Goal: Communication & Community: Answer question/provide support

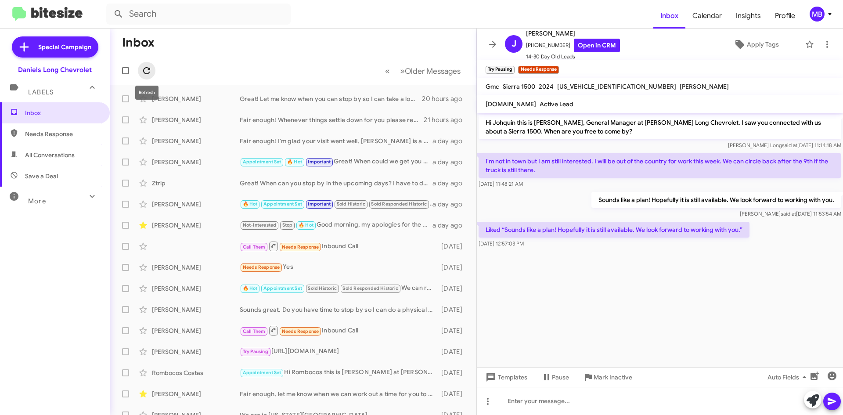
click at [149, 74] on icon at bounding box center [146, 70] width 11 height 11
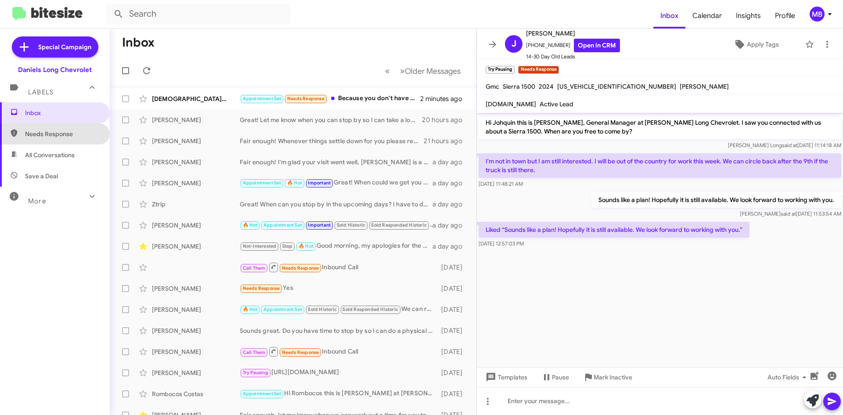
click at [72, 138] on span "Needs Response" at bounding box center [55, 133] width 110 height 21
type input "in:needs-response"
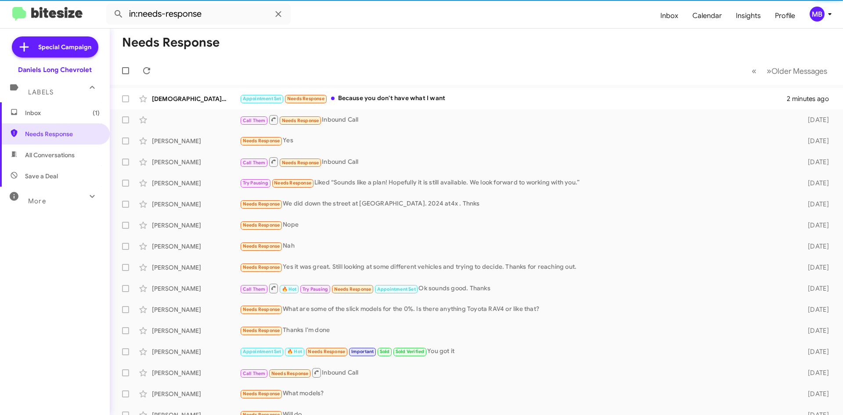
click at [48, 113] on span "Inbox (1)" at bounding box center [62, 112] width 75 height 9
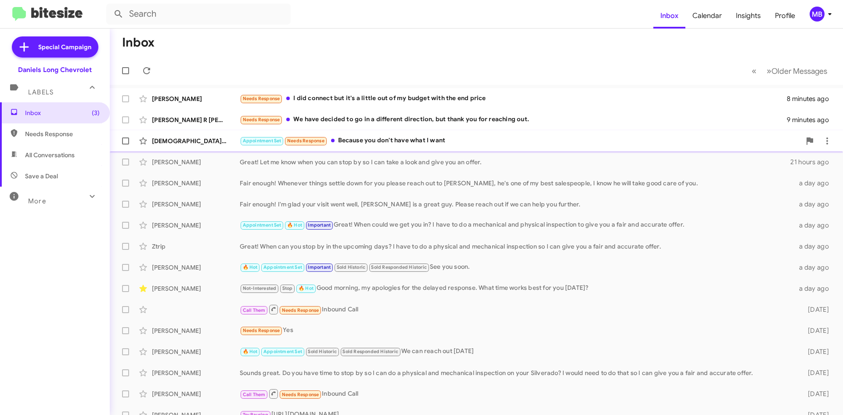
click at [375, 137] on div "Appointment Set Needs Response Because you don't have what I want" at bounding box center [520, 141] width 561 height 10
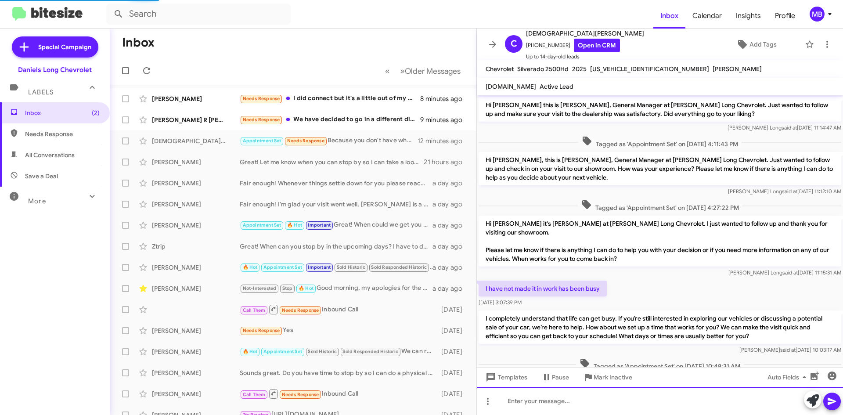
scroll to position [155, 0]
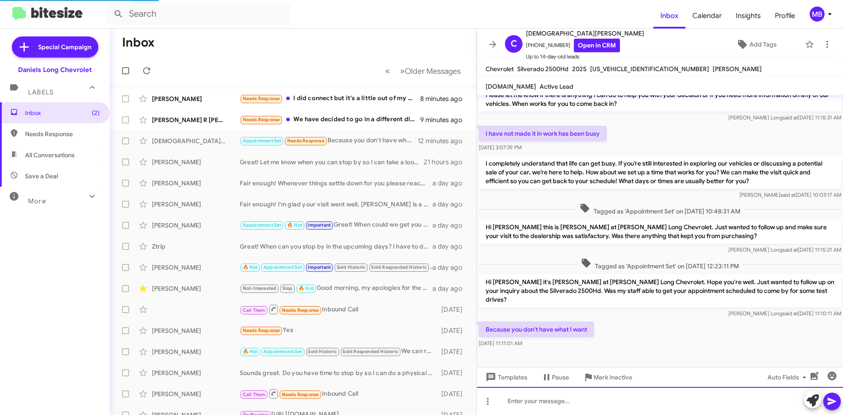
click at [628, 394] on div at bounding box center [660, 401] width 366 height 28
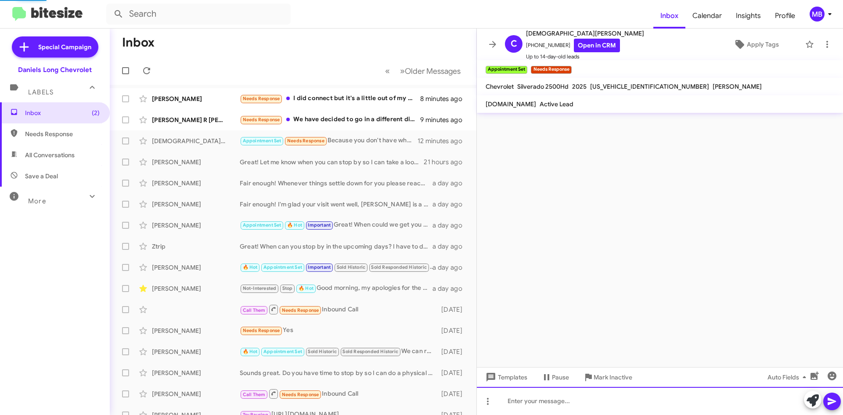
scroll to position [0, 0]
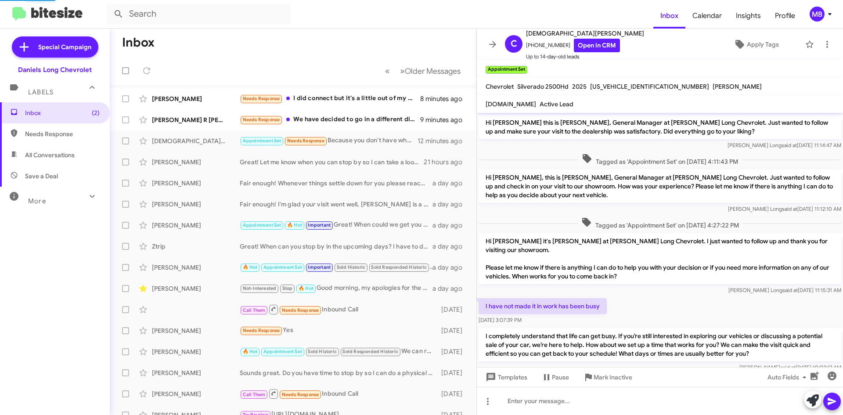
click at [35, 135] on span "Needs Response" at bounding box center [62, 134] width 75 height 9
type input "in:needs-response"
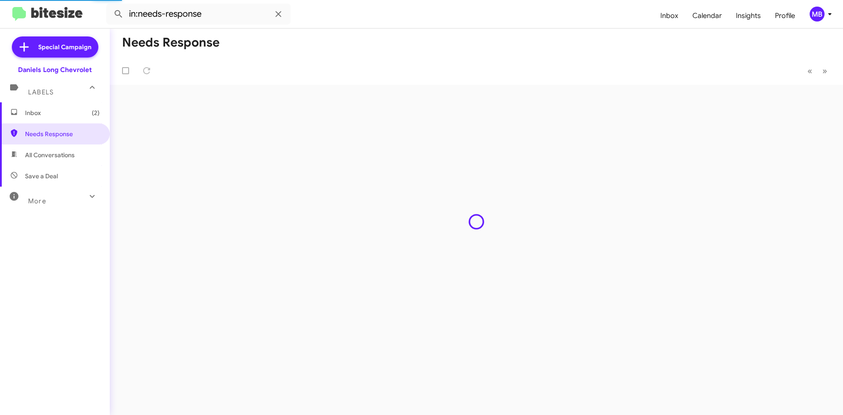
click at [57, 120] on span "Inbox (2)" at bounding box center [55, 112] width 110 height 21
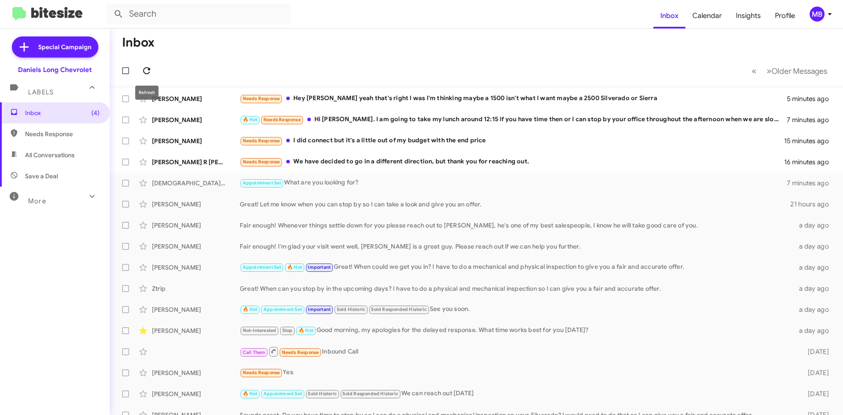
click at [148, 71] on icon at bounding box center [146, 70] width 11 height 11
click at [528, 119] on div "🔥 Hot Needs Response Hi [PERSON_NAME]. I am going to take my lunch around 12:15…" at bounding box center [520, 120] width 561 height 10
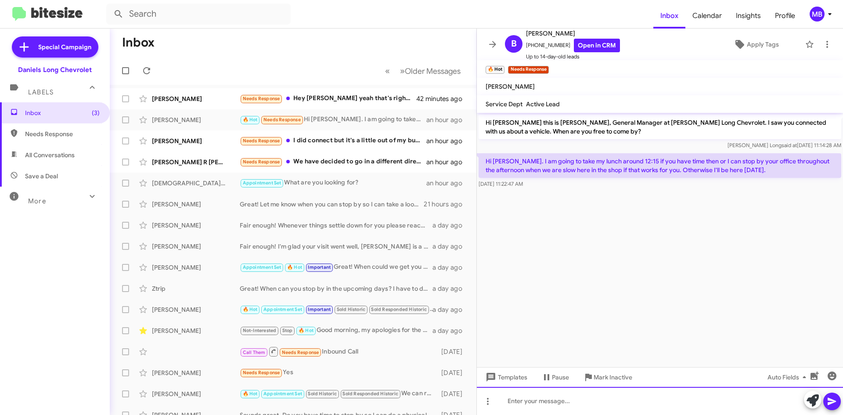
click at [579, 400] on div at bounding box center [660, 401] width 366 height 28
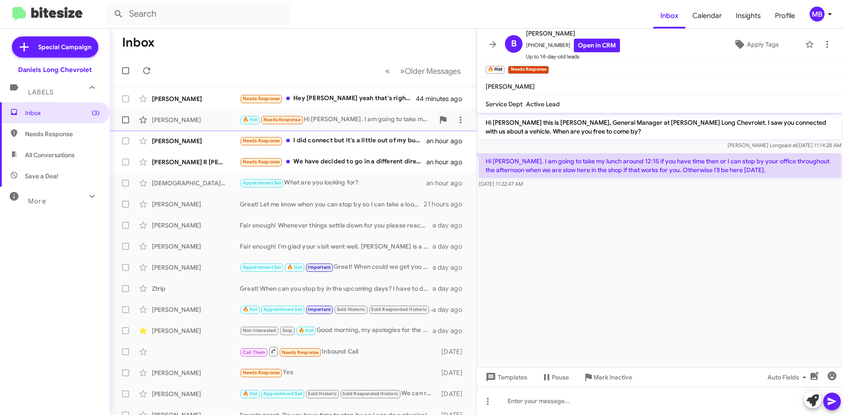
click at [464, 121] on span "[PERSON_NAME] 🔥 Hot Needs Response Hi [PERSON_NAME]. I am going to take my lunc…" at bounding box center [293, 119] width 367 height 21
click at [458, 123] on icon at bounding box center [460, 120] width 11 height 11
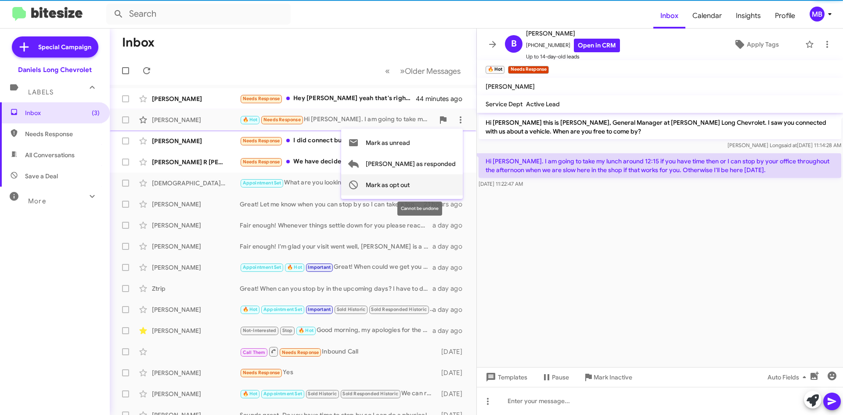
click at [410, 179] on span "Mark as opt out" at bounding box center [388, 184] width 44 height 21
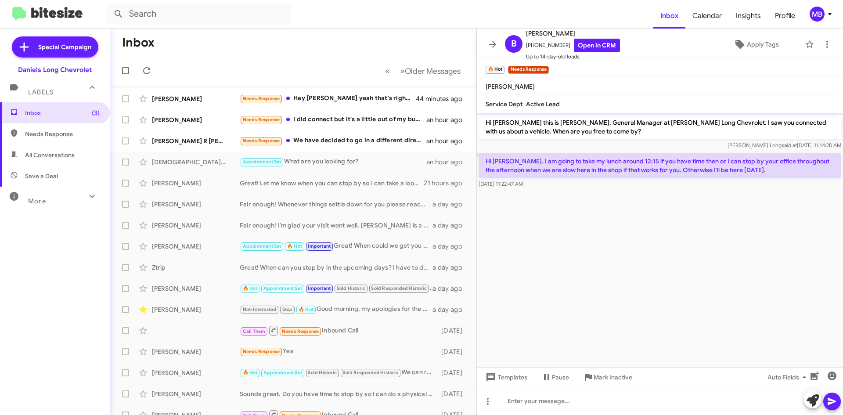
click at [90, 138] on span "Needs Response" at bounding box center [62, 134] width 75 height 9
type input "in:needs-response"
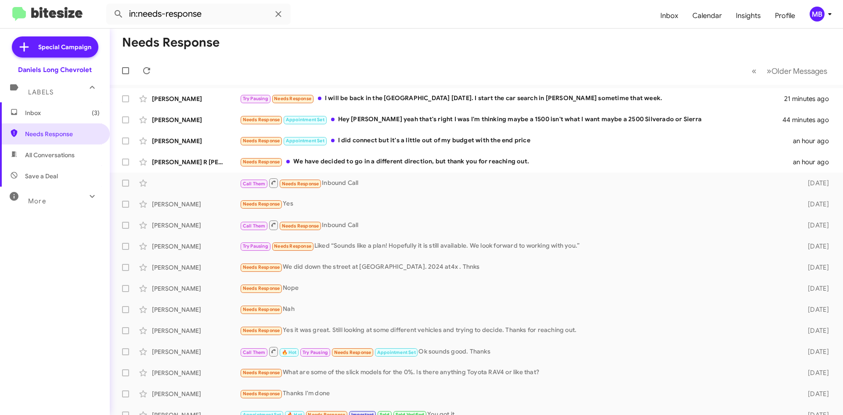
click at [65, 110] on span "Inbox (3)" at bounding box center [62, 112] width 75 height 9
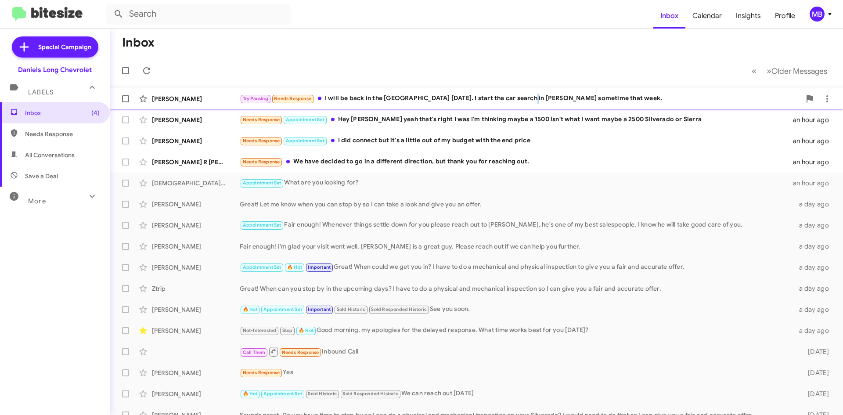
click at [531, 93] on div "[PERSON_NAME] Try Pausing Needs Response I will be back in the [GEOGRAPHIC_DATA…" at bounding box center [476, 99] width 719 height 18
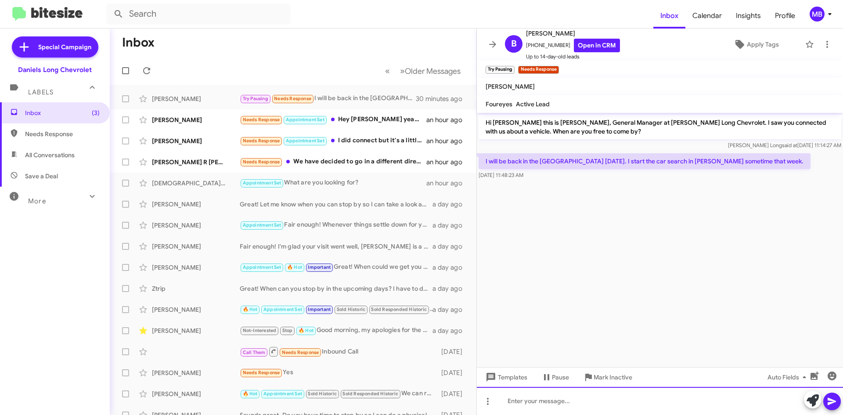
click at [633, 397] on div at bounding box center [660, 401] width 366 height 28
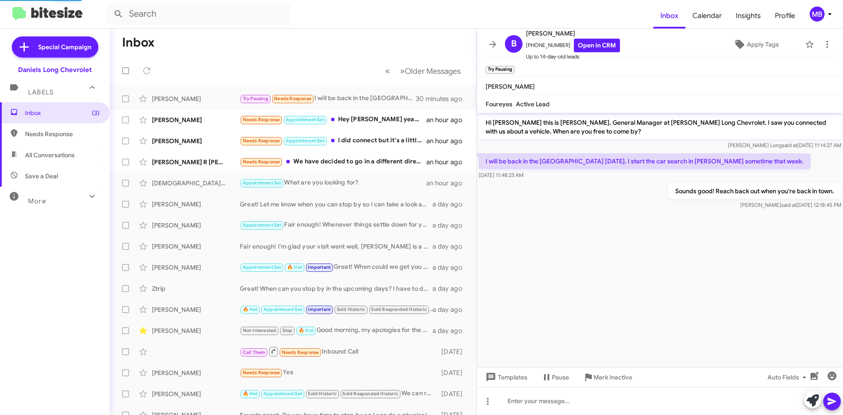
click at [58, 130] on span "Needs Response" at bounding box center [62, 134] width 75 height 9
type input "in:needs-response"
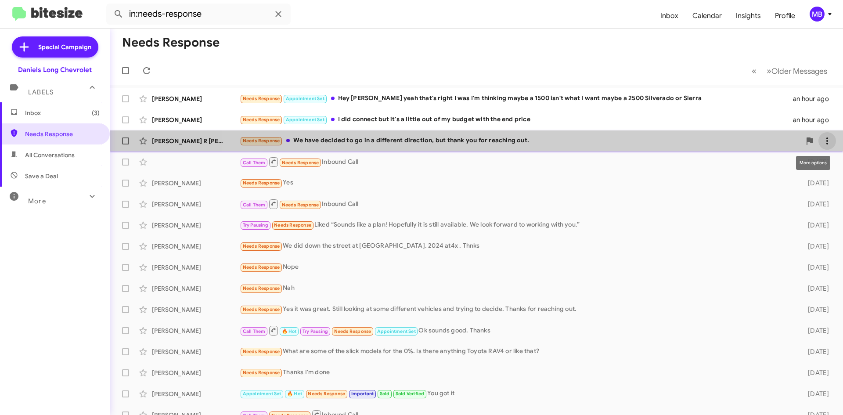
click at [822, 140] on icon at bounding box center [827, 141] width 11 height 11
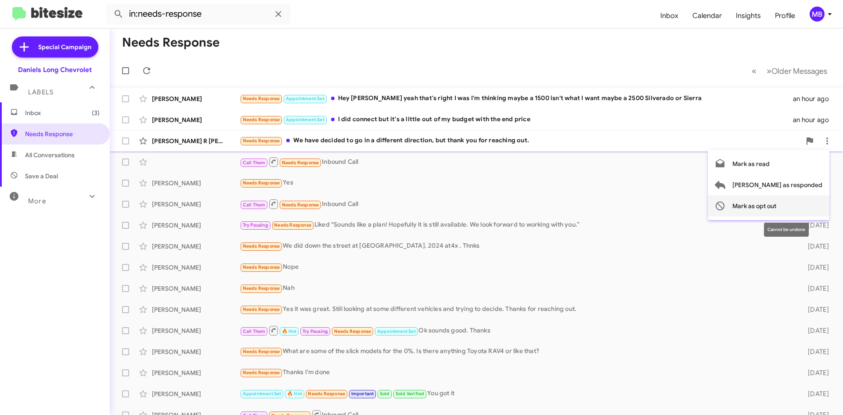
click at [776, 202] on span "Mark as opt out" at bounding box center [754, 205] width 44 height 21
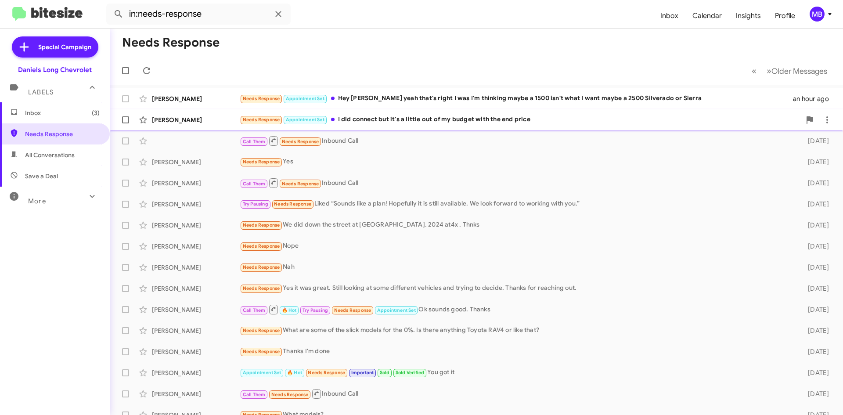
click at [363, 125] on div "Needs Response Appointment Set I did connect but it's a little out of my budget…" at bounding box center [520, 120] width 561 height 10
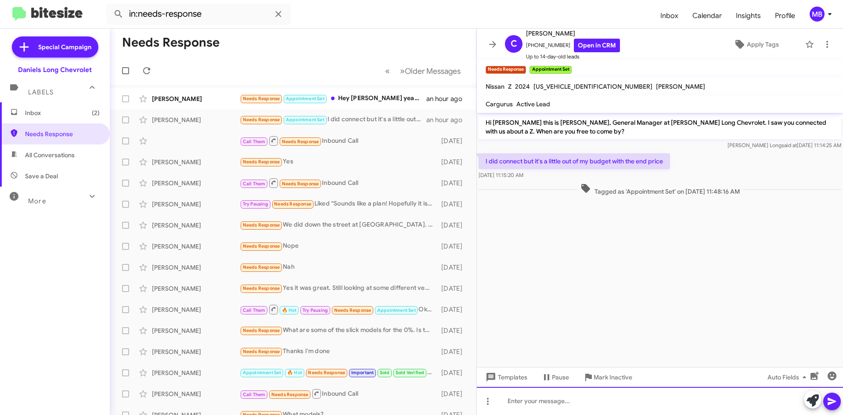
click at [684, 410] on div at bounding box center [660, 401] width 366 height 28
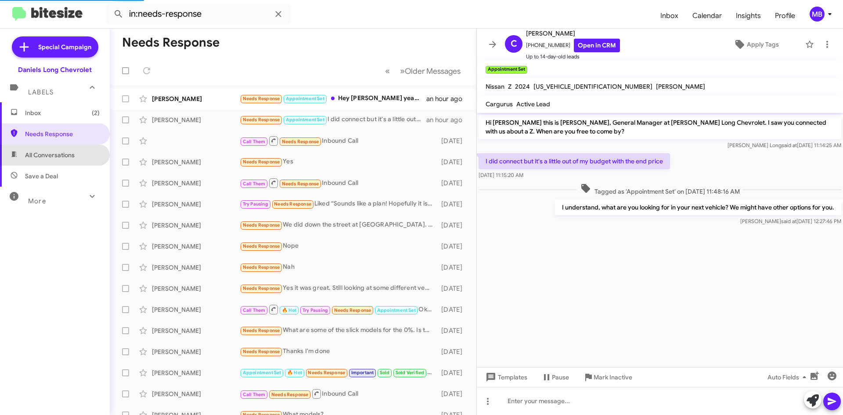
click at [68, 148] on span "All Conversations" at bounding box center [55, 154] width 110 height 21
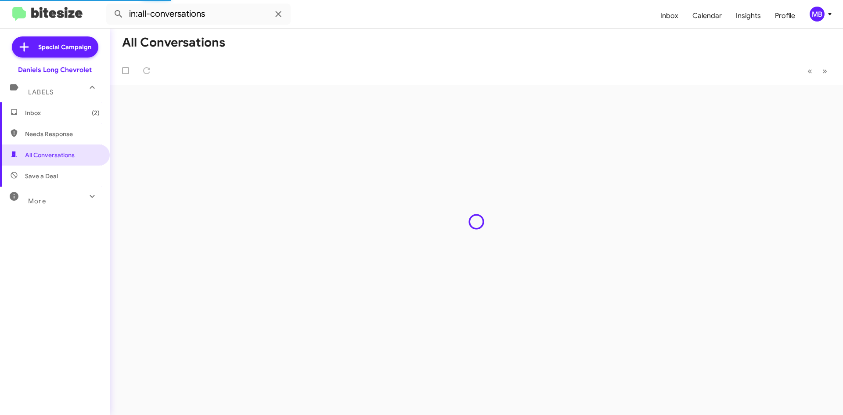
click at [72, 135] on span "Needs Response" at bounding box center [62, 134] width 75 height 9
type input "in:needs-response"
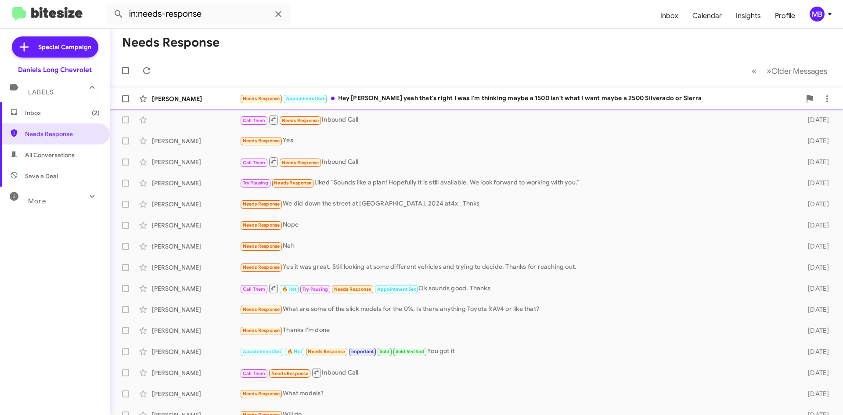
click at [383, 90] on span "[PERSON_NAME] Needs Response Appointment Set Hey [PERSON_NAME] yeah that's righ…" at bounding box center [476, 98] width 733 height 21
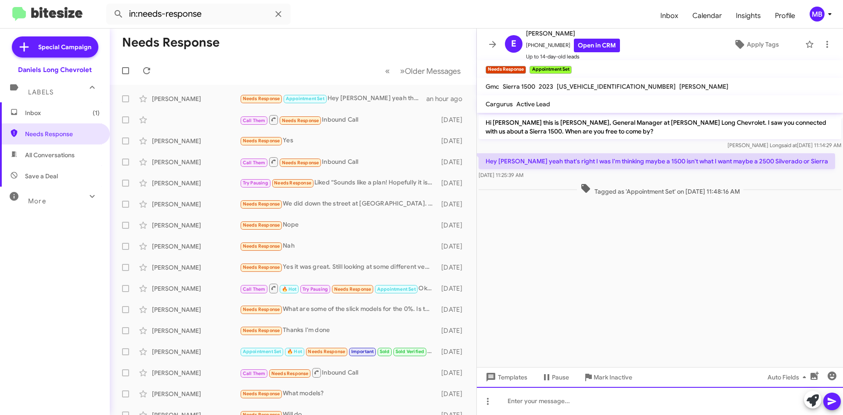
click at [594, 403] on div at bounding box center [660, 401] width 366 height 28
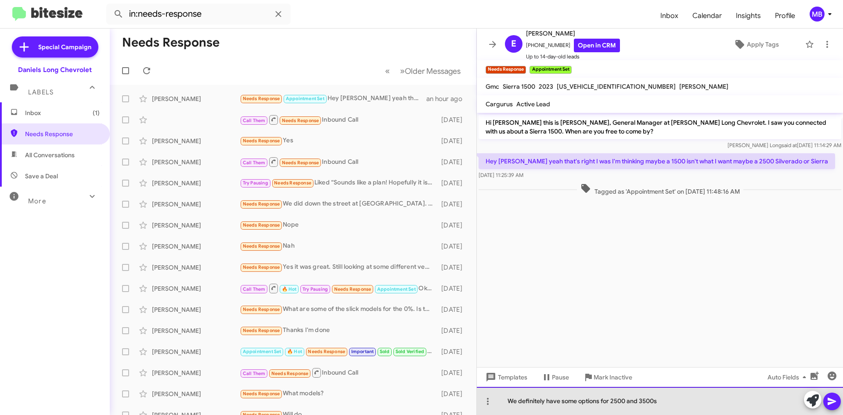
click at [626, 399] on div "We definitely have some options for 2500 and 3500s" at bounding box center [660, 401] width 366 height 28
click at [725, 396] on div "We definitely have some options for 2500s and 3500s" at bounding box center [660, 401] width 366 height 28
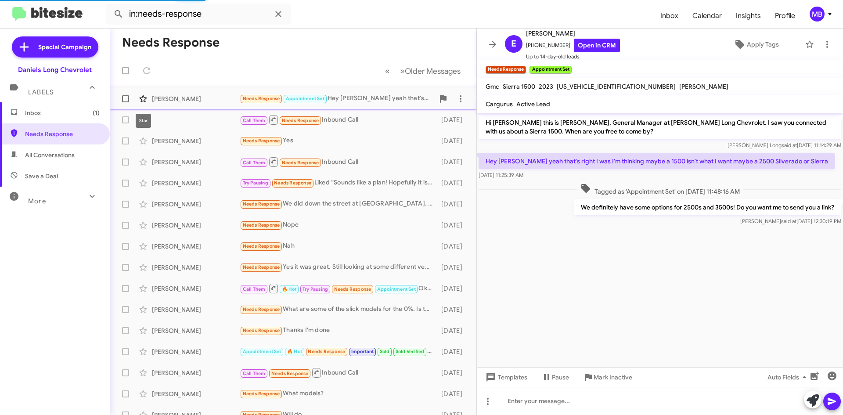
click at [144, 96] on icon at bounding box center [143, 99] width 11 height 11
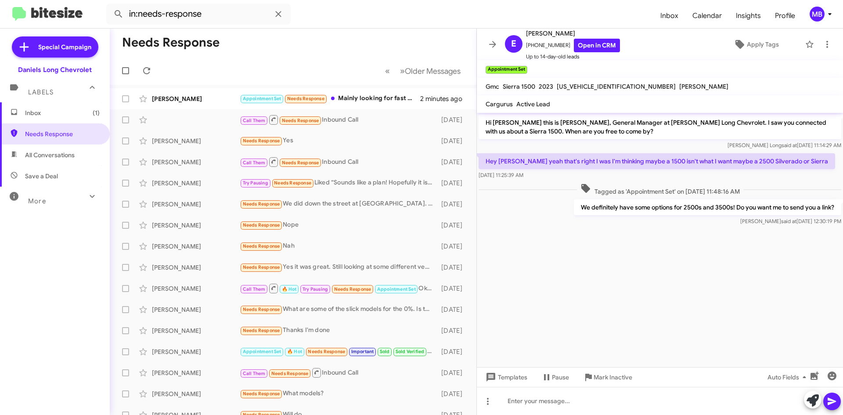
drag, startPoint x: 76, startPoint y: 158, endPoint x: 72, endPoint y: 151, distance: 6.9
click at [76, 158] on span "All Conversations" at bounding box center [55, 154] width 110 height 21
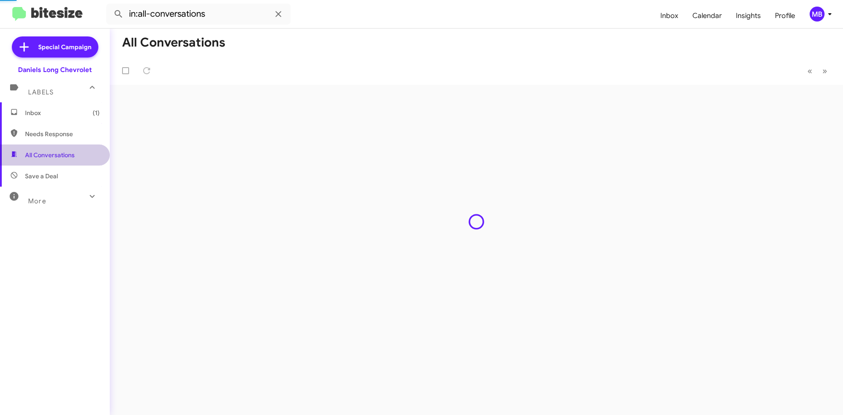
click at [67, 130] on span "Needs Response" at bounding box center [62, 134] width 75 height 9
type input "in:needs-response"
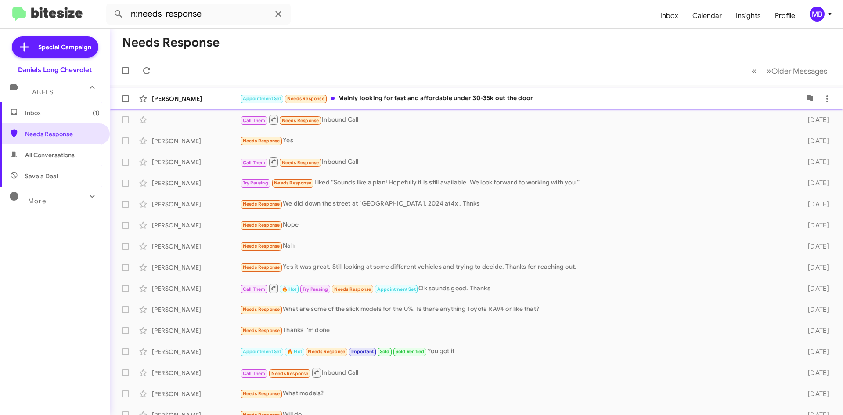
click at [383, 101] on div "Appointment Set Needs Response Mainly looking for fast and affordable under 30-…" at bounding box center [520, 99] width 561 height 10
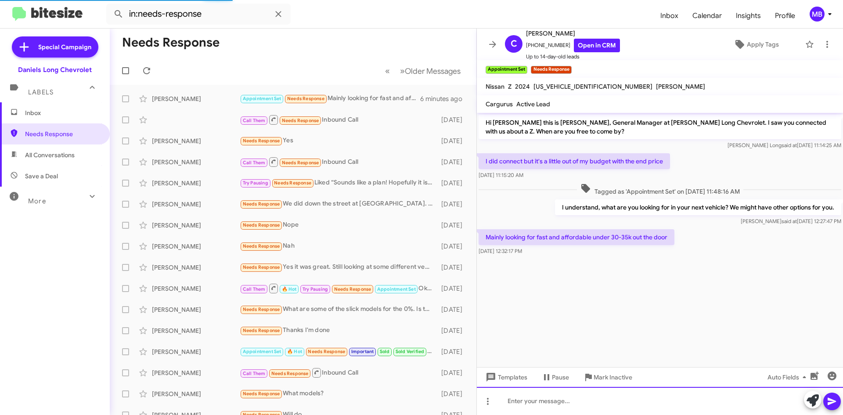
click at [747, 389] on div at bounding box center [660, 401] width 366 height 28
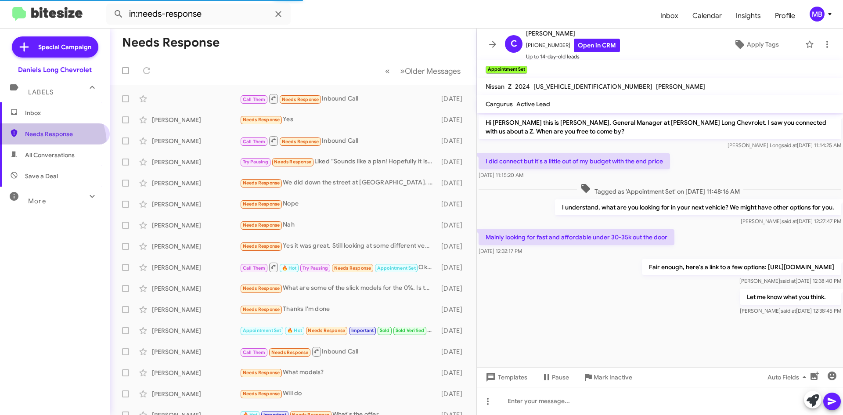
click at [44, 144] on span "Needs Response" at bounding box center [55, 133] width 110 height 21
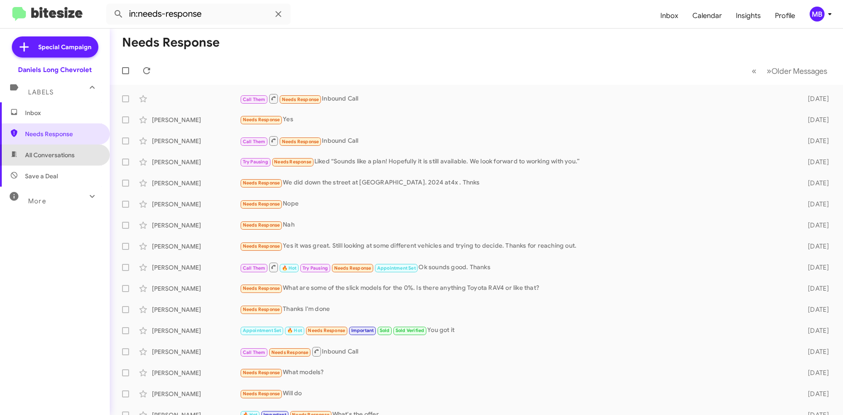
click at [56, 147] on span "All Conversations" at bounding box center [55, 154] width 110 height 21
type input "in:all-conversations"
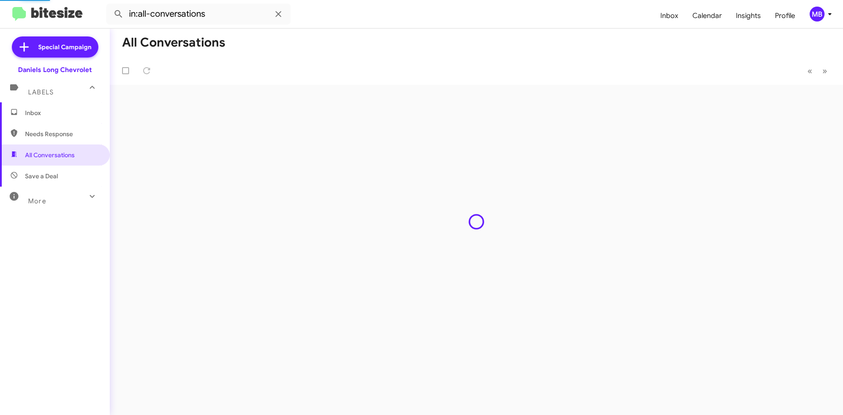
click at [60, 117] on span "Inbox" at bounding box center [55, 112] width 110 height 21
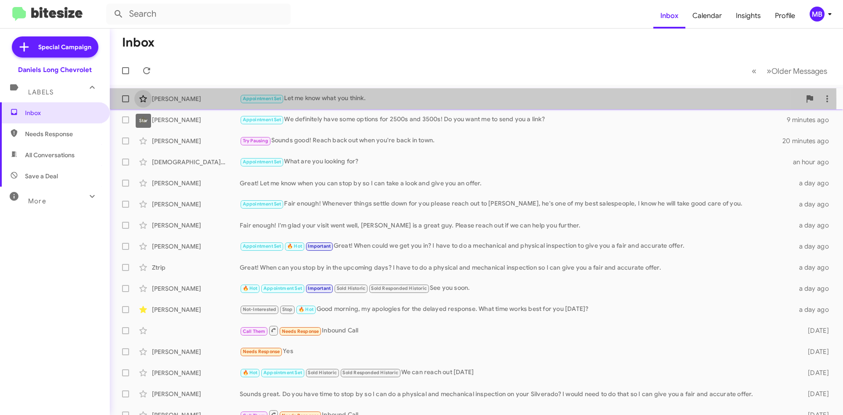
click at [144, 103] on icon at bounding box center [143, 99] width 11 height 11
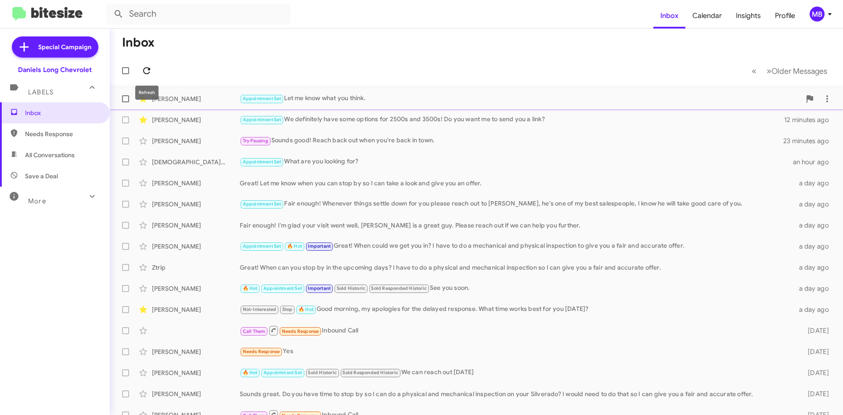
click at [147, 67] on icon at bounding box center [146, 70] width 7 height 7
click at [148, 73] on icon at bounding box center [146, 70] width 7 height 7
click at [466, 98] on div "Appointment Set Needs Response I would possibly be interested in one of the mus…" at bounding box center [520, 99] width 561 height 10
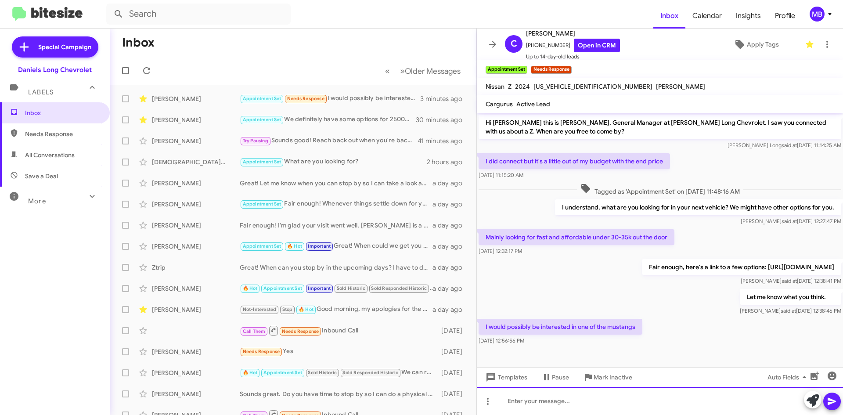
click at [573, 398] on div at bounding box center [660, 401] width 366 height 28
drag, startPoint x: 598, startPoint y: 404, endPoint x: 475, endPoint y: 388, distance: 123.9
click at [475, 388] on div "Inbox « Previous » Next Older Messages [PERSON_NAME] Appointment Set Needs Resp…" at bounding box center [476, 222] width 733 height 386
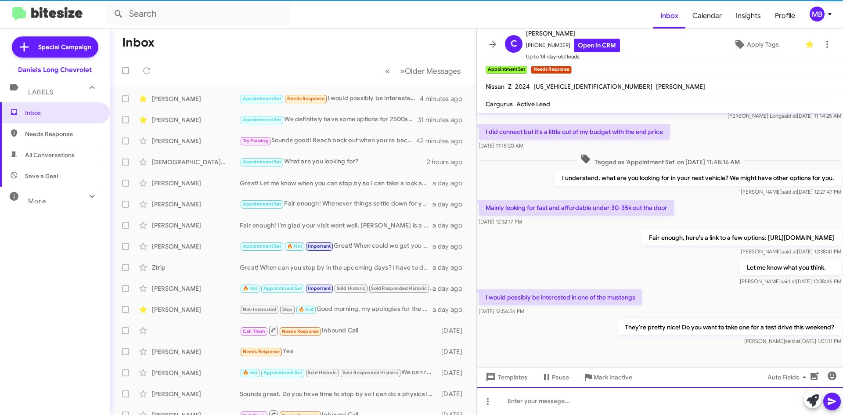
scroll to position [38, 0]
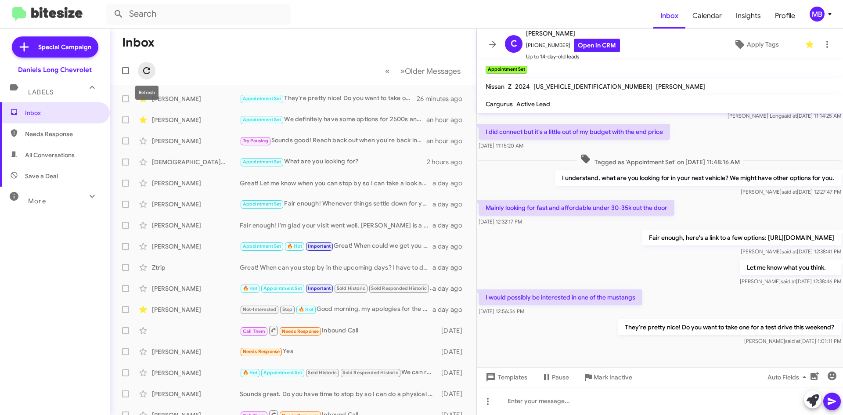
click at [155, 70] on span at bounding box center [147, 70] width 18 height 11
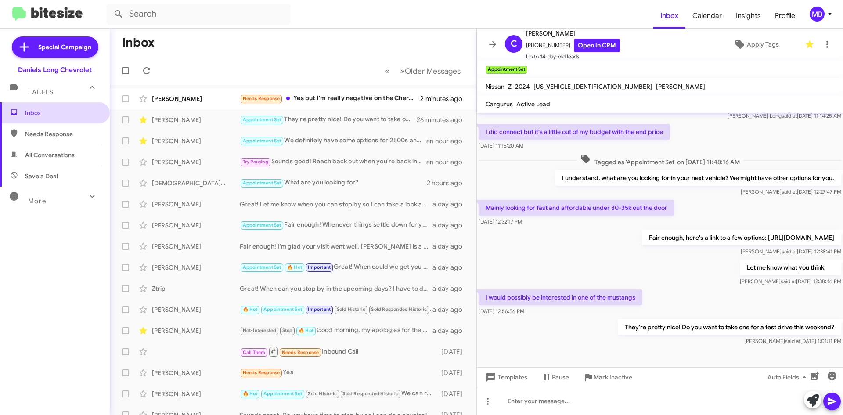
click at [70, 121] on span "Inbox" at bounding box center [55, 112] width 110 height 21
